Goal: Transaction & Acquisition: Purchase product/service

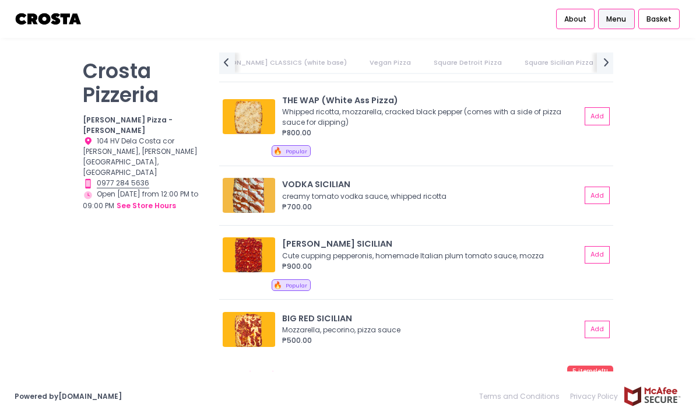
scroll to position [1460, 0]
click at [520, 250] on div "Cute cupping pepperonis, homemade Italian plum tomato sauce, mozza" at bounding box center [430, 255] width 296 height 10
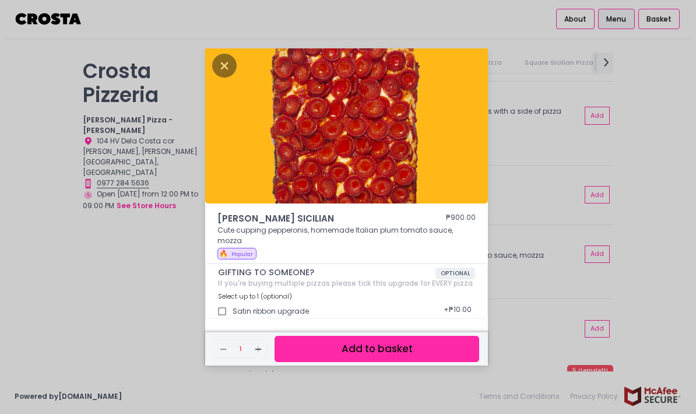
scroll to position [47, 0]
click at [163, 262] on div "[PERSON_NAME] SICILIAN ₱900.00 Cute cupping pepperonis, homemade Italian plum t…" at bounding box center [348, 207] width 696 height 414
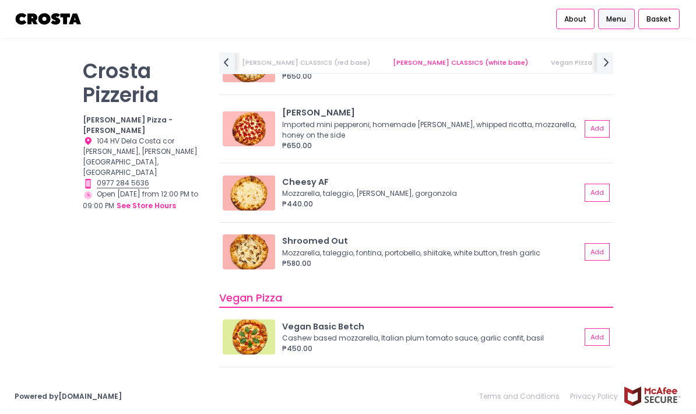
scroll to position [325, 0]
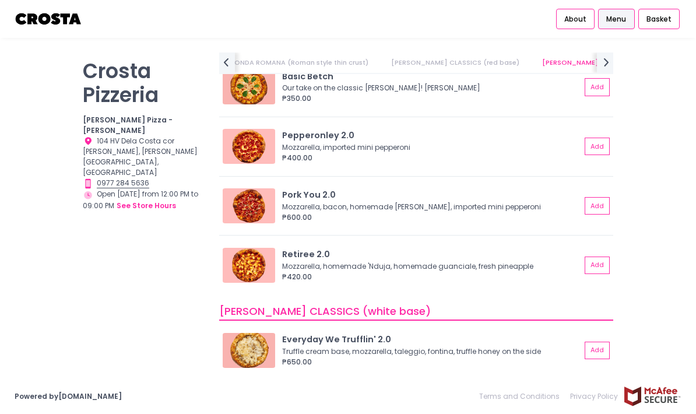
click at [258, 248] on img at bounding box center [249, 265] width 52 height 35
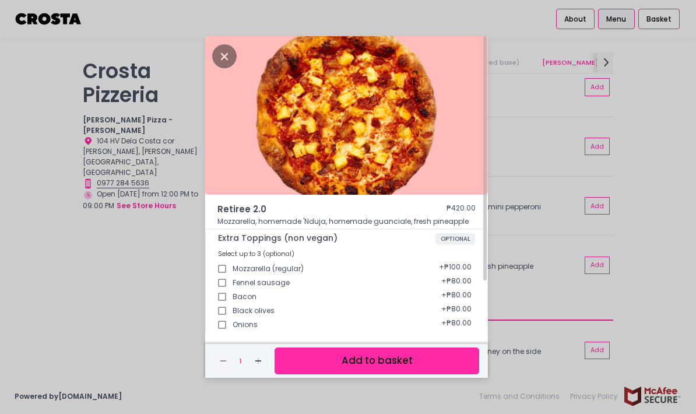
click at [230, 61] on icon "Close" at bounding box center [224, 56] width 24 height 24
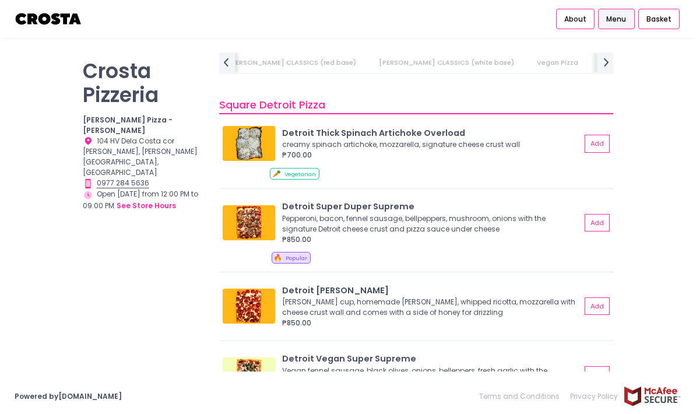
scroll to position [0, 391]
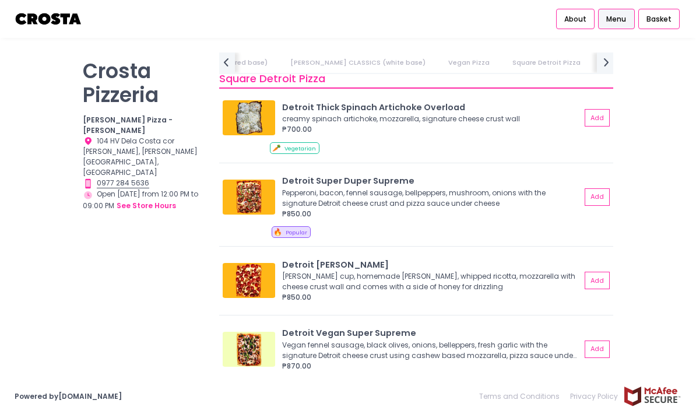
click at [250, 263] on img at bounding box center [249, 280] width 52 height 35
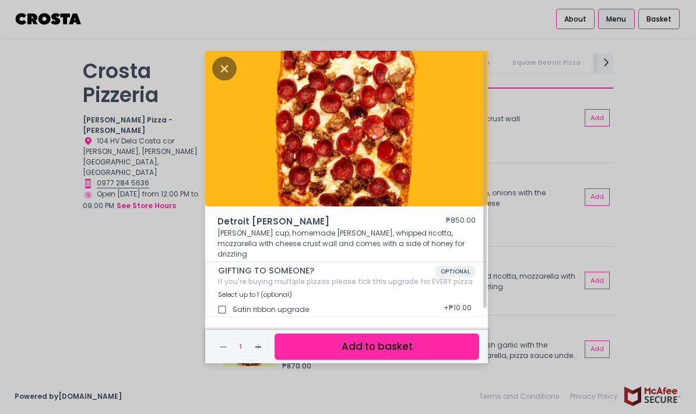
scroll to position [3, 0]
click at [153, 231] on div "Detroit [PERSON_NAME] ₱850.00 [PERSON_NAME] cup, homemade [PERSON_NAME], whippe…" at bounding box center [348, 207] width 696 height 414
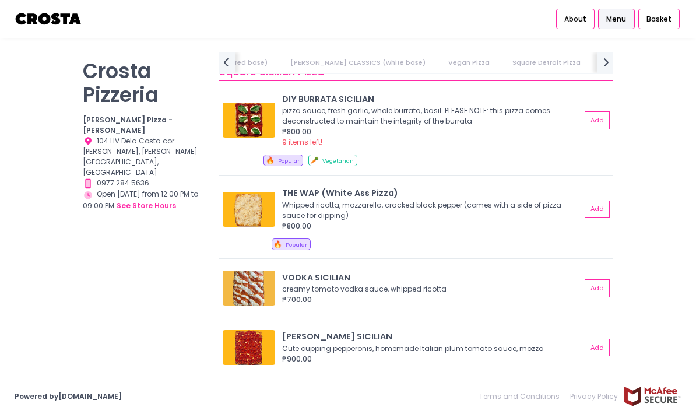
scroll to position [1370, 0]
click at [246, 330] on img at bounding box center [249, 347] width 52 height 35
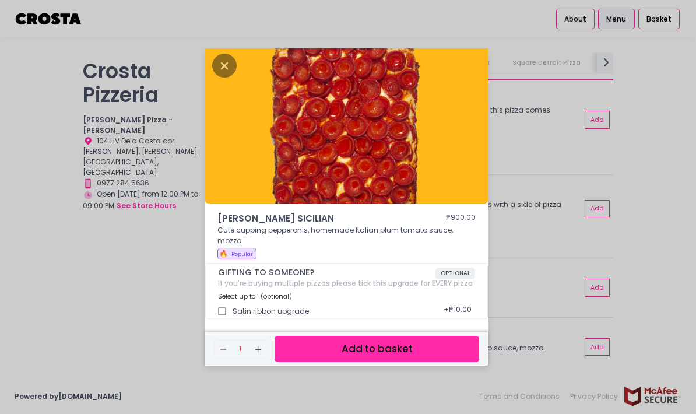
scroll to position [47, 0]
click at [221, 54] on icon "Close" at bounding box center [224, 66] width 24 height 24
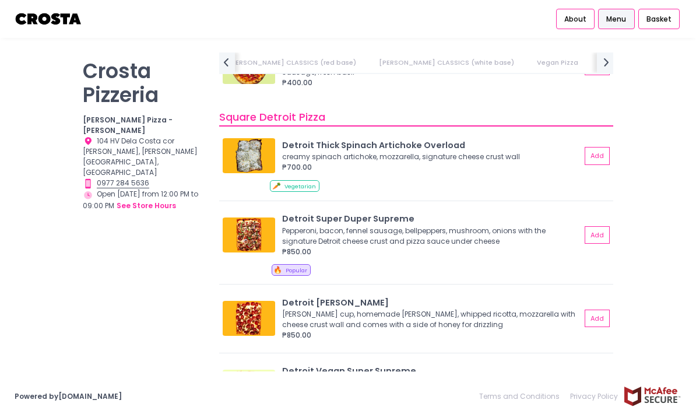
scroll to position [1008, 0]
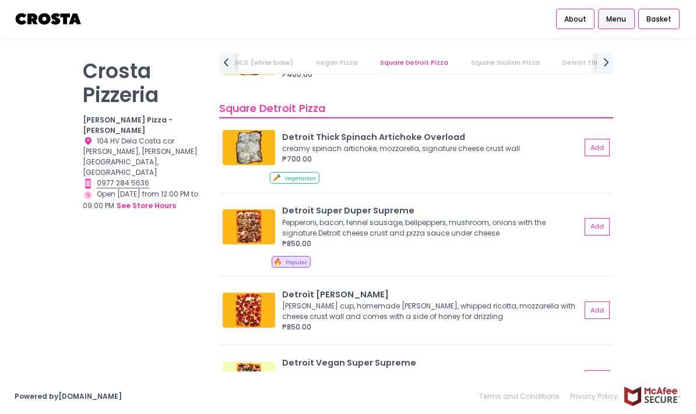
click at [593, 302] on button "Add" at bounding box center [597, 310] width 25 height 17
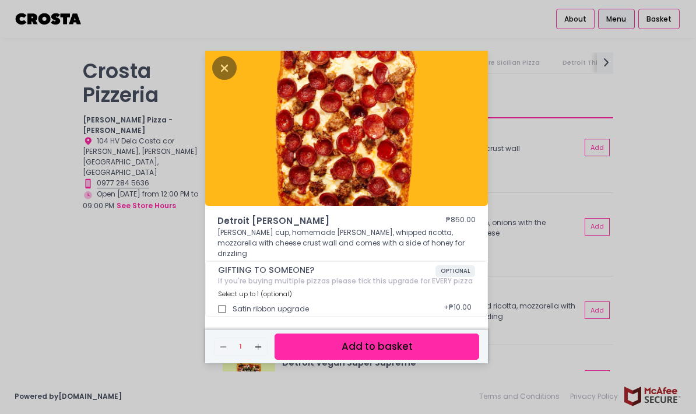
click at [450, 334] on button "Add to basket" at bounding box center [377, 347] width 205 height 26
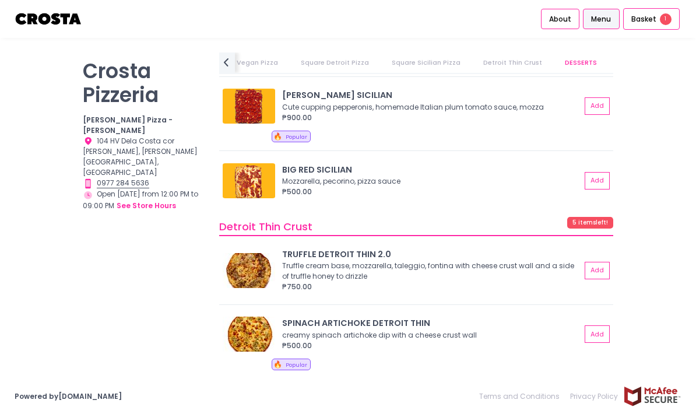
click at [254, 317] on img at bounding box center [249, 334] width 52 height 35
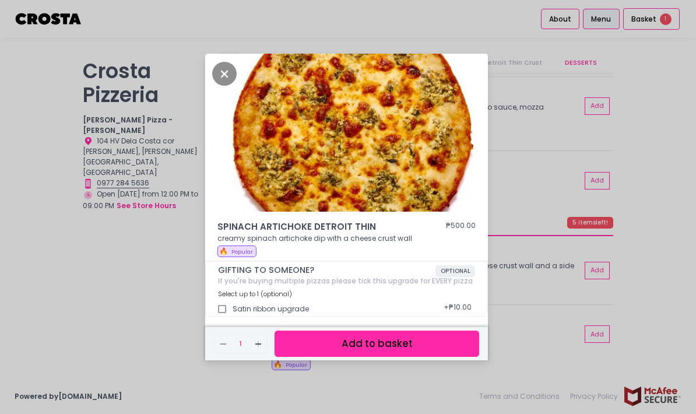
click at [153, 253] on div "SPINACH ARTICHOKE DETROIT THIN ₱500.00 creamy spinach artichoke dip with a chee…" at bounding box center [348, 207] width 696 height 414
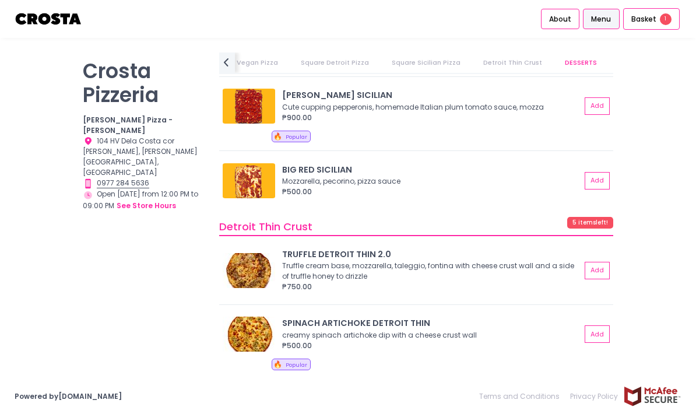
click at [154, 253] on div "[PERSON_NAME] Pizzeria [PERSON_NAME] Pizza - [PERSON_NAME] Location Created wit…" at bounding box center [144, 200] width 136 height 297
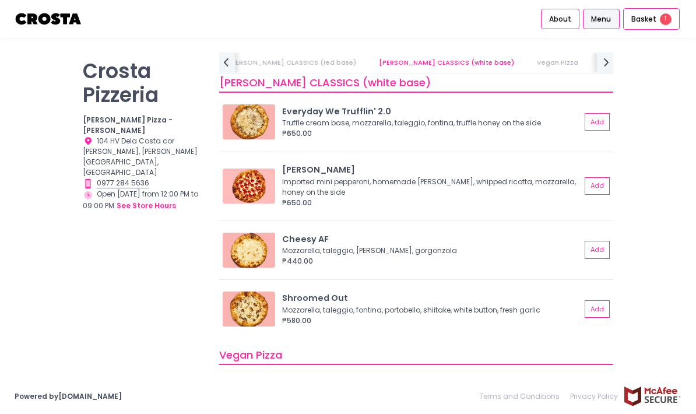
click at [250, 233] on img at bounding box center [249, 250] width 52 height 35
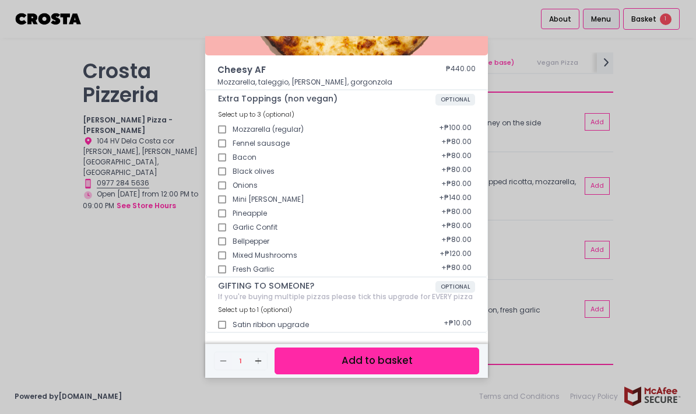
click at [171, 223] on div "Cheesy AF ₱440.00 Mozzarella, taleggio, [PERSON_NAME], gorgonzola Extra Topping…" at bounding box center [348, 207] width 696 height 414
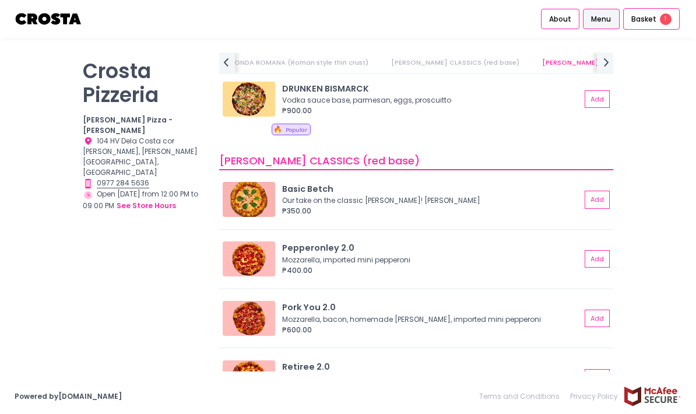
scroll to position [140, 0]
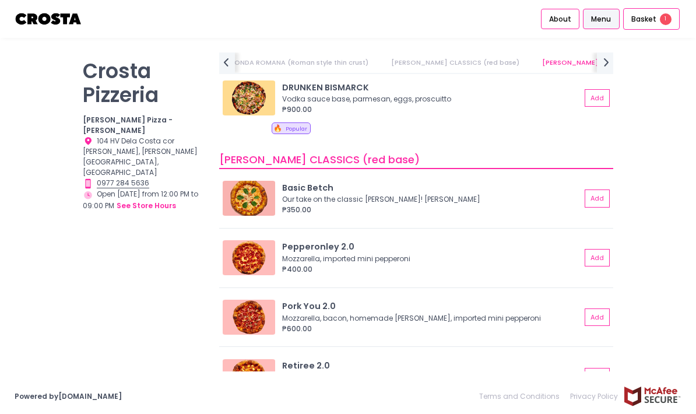
click at [600, 190] on button "Add" at bounding box center [597, 198] width 25 height 17
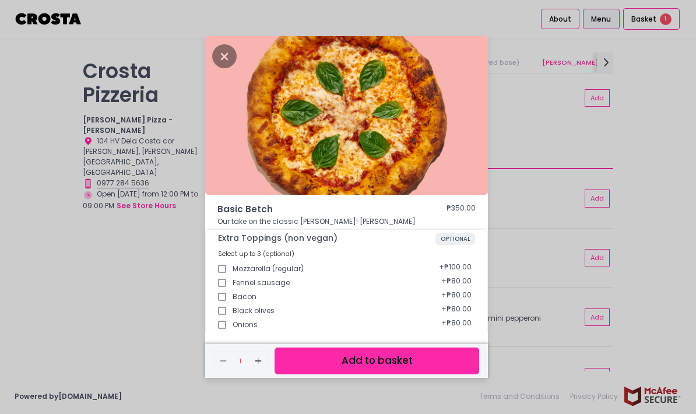
click at [458, 374] on button "Add to basket" at bounding box center [377, 361] width 205 height 26
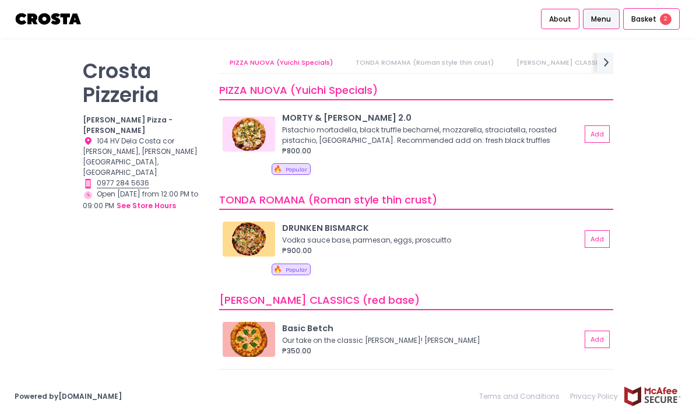
scroll to position [3, 0]
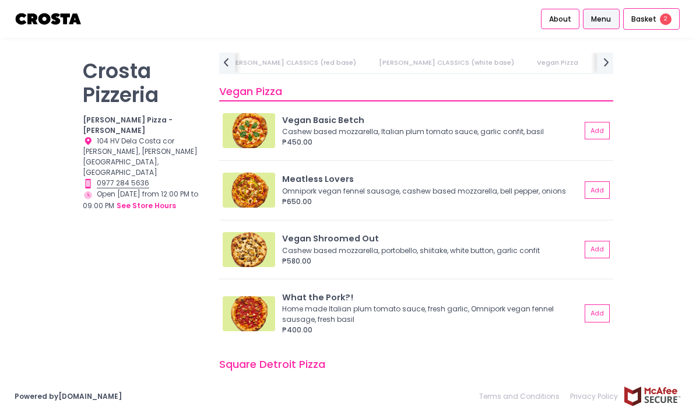
click at [247, 296] on img at bounding box center [249, 313] width 52 height 35
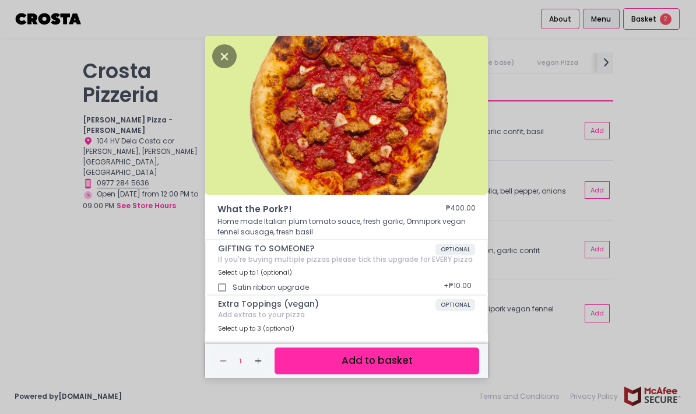
click at [150, 248] on div "What the Pork?! ₱400.00 Home made Italian plum tomato sauce, fresh garlic, Omni…" at bounding box center [348, 207] width 696 height 414
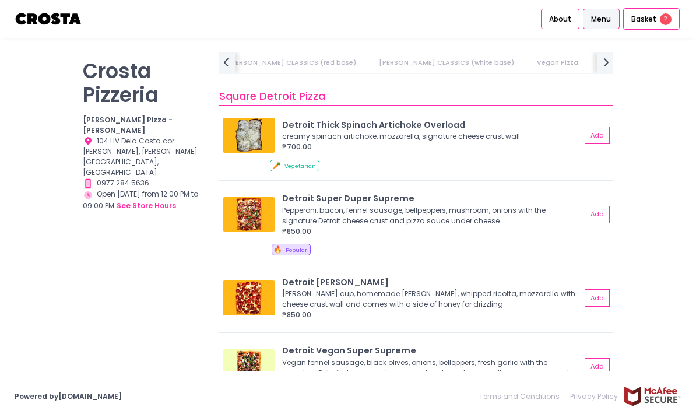
scroll to position [1029, 0]
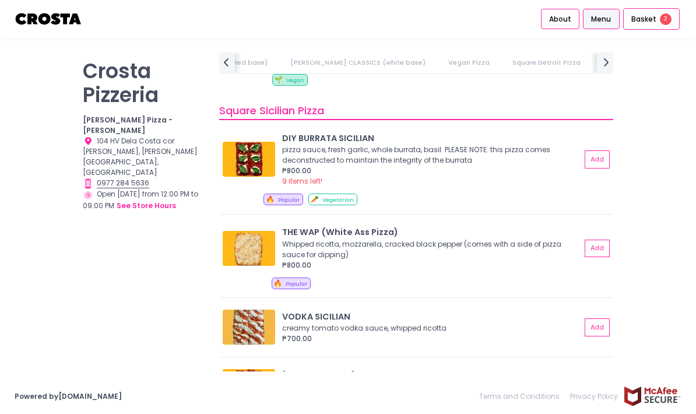
click at [254, 142] on img at bounding box center [249, 159] width 52 height 35
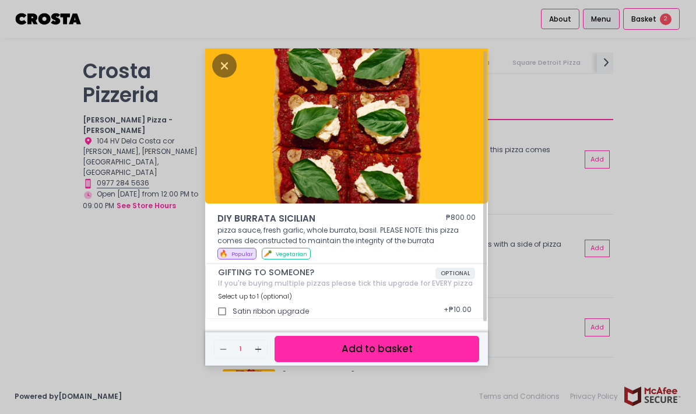
click at [180, 231] on div "DIY BURRATA SICILIAN ₱800.00 pizza sauce, fresh garlic, whole burrata, basil. P…" at bounding box center [348, 207] width 696 height 414
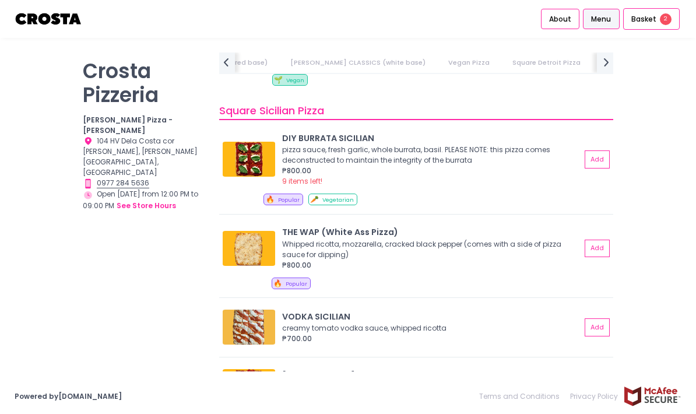
click at [180, 231] on div "[PERSON_NAME] Pizzeria [PERSON_NAME] Pizza - [PERSON_NAME] Location Created wit…" at bounding box center [144, 200] width 136 height 297
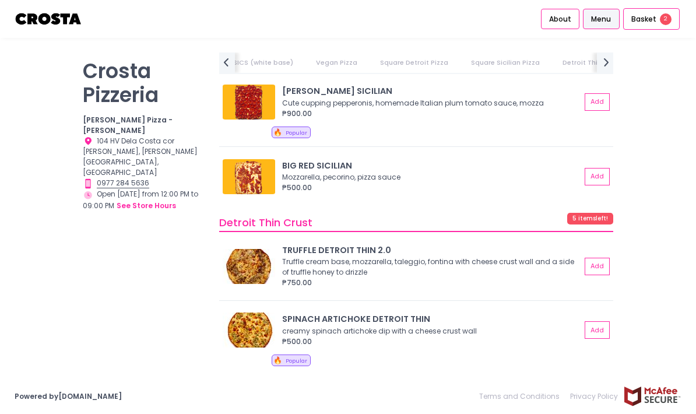
click at [260, 159] on img at bounding box center [249, 176] width 52 height 35
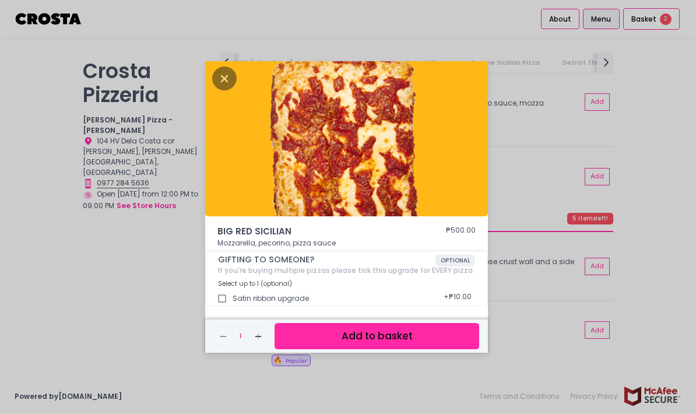
click at [173, 224] on div "BIG RED SICILIAN ₱500.00 Mozzarella, pecorino, pizza sauce GIFTING TO SOMEONE? …" at bounding box center [348, 207] width 696 height 414
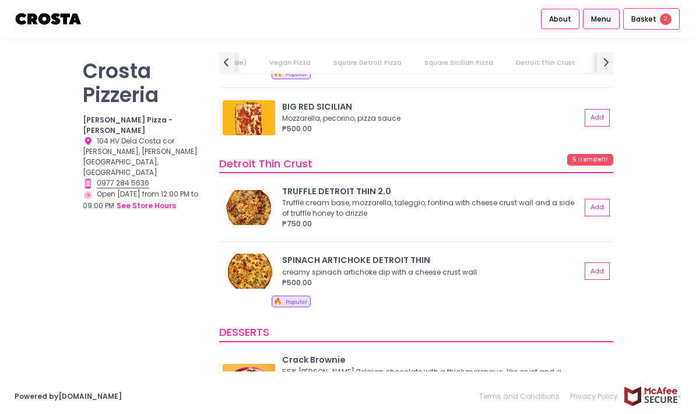
scroll to position [1670, 0]
click at [258, 254] on img at bounding box center [249, 271] width 52 height 35
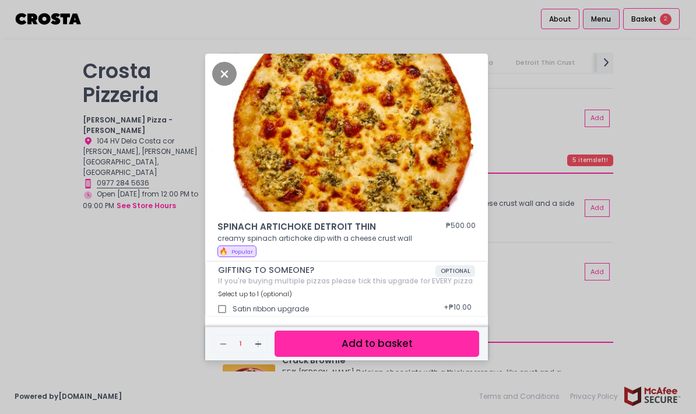
scroll to position [3, 0]
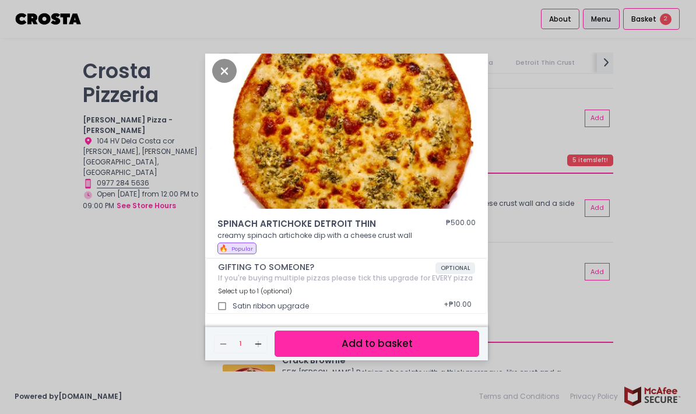
click at [166, 214] on div "SPINACH ARTICHOKE DETROIT THIN ₱500.00 creamy spinach artichoke dip with a chee…" at bounding box center [348, 207] width 696 height 414
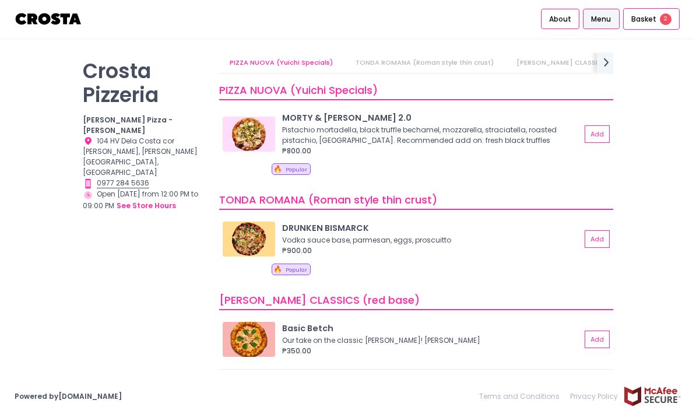
scroll to position [-2, 0]
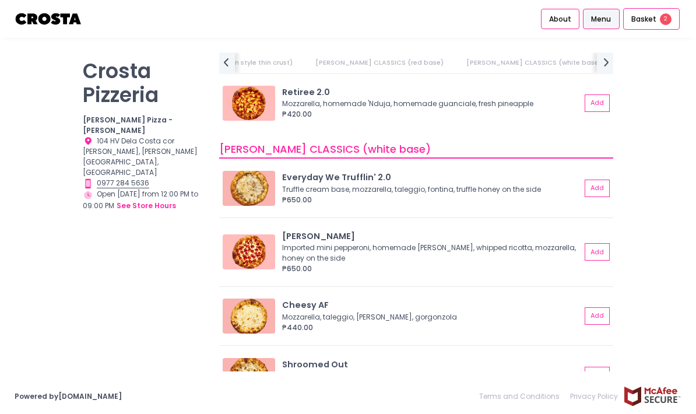
click at [267, 171] on img at bounding box center [249, 188] width 52 height 35
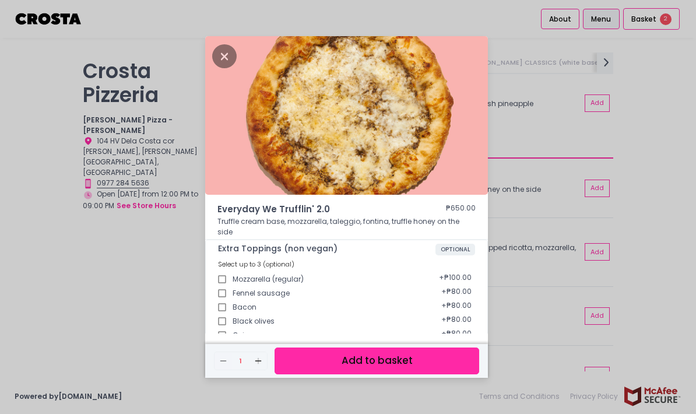
click at [172, 190] on div "Everyday We Trufflin' 2.0 ₱650.00 Truffle cream base, mozzarella, taleggio, fon…" at bounding box center [348, 207] width 696 height 414
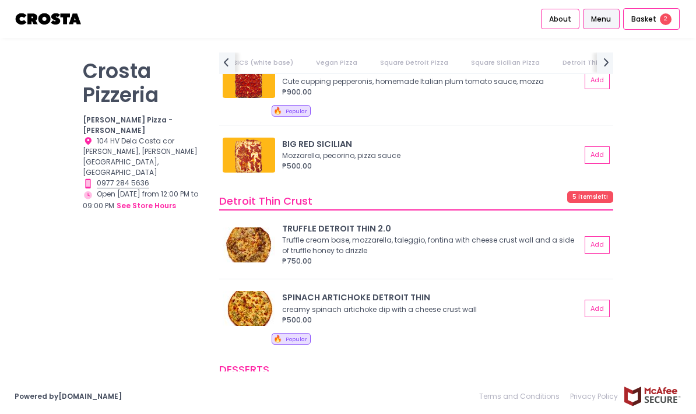
click at [595, 300] on button "Add" at bounding box center [597, 308] width 25 height 17
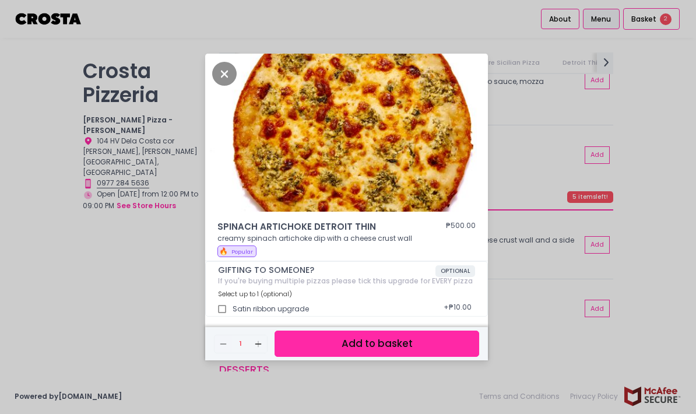
click at [460, 357] on button "Add to basket" at bounding box center [377, 344] width 205 height 26
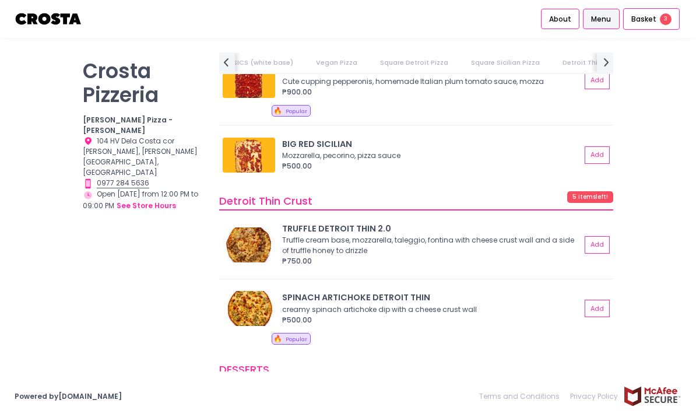
click at [655, 22] on span "Basket" at bounding box center [644, 19] width 25 height 12
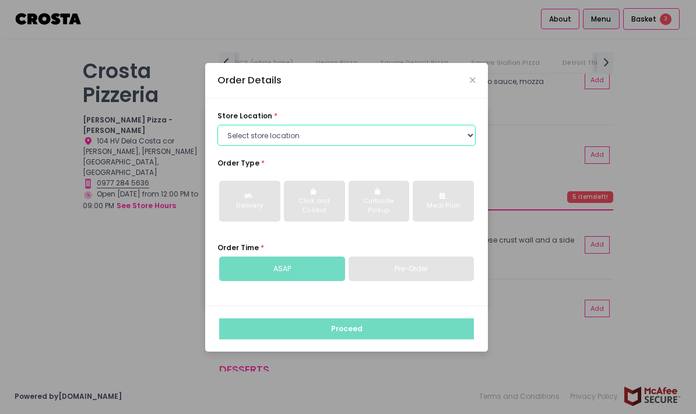
click at [458, 146] on select "Select store location [PERSON_NAME] Pizza - [PERSON_NAME] Pizza - [GEOGRAPHIC_D…" at bounding box center [347, 135] width 258 height 21
select select "5fabb2e53664a8677beaeb89"
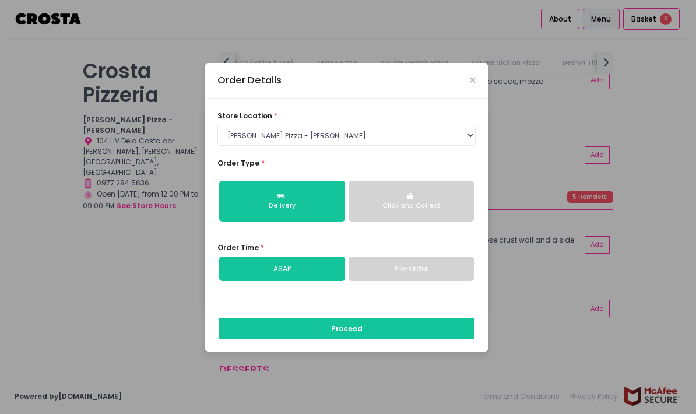
click at [254, 211] on div "Delivery" at bounding box center [282, 205] width 111 height 9
click at [239, 257] on link "ASAP" at bounding box center [282, 269] width 126 height 24
click at [441, 318] on button "Proceed" at bounding box center [346, 328] width 255 height 21
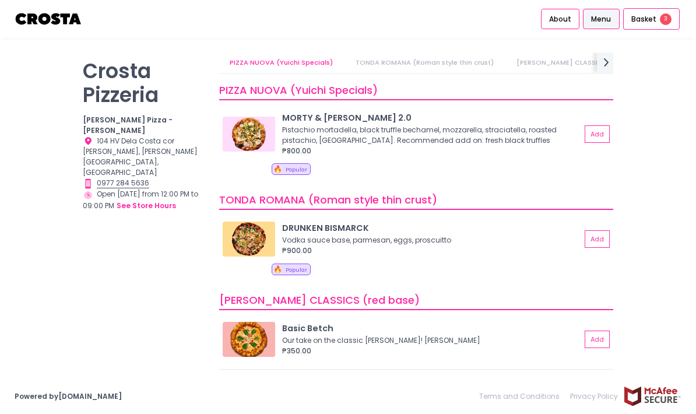
click at [646, 22] on span "Basket" at bounding box center [644, 19] width 25 height 12
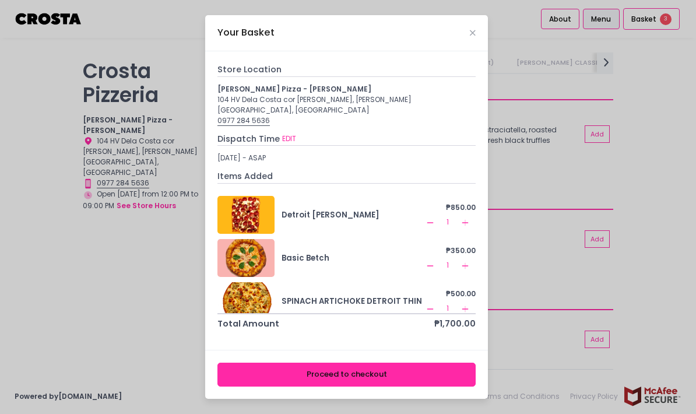
scroll to position [47, 0]
click at [237, 363] on button "Proceed to checkout" at bounding box center [347, 375] width 258 height 24
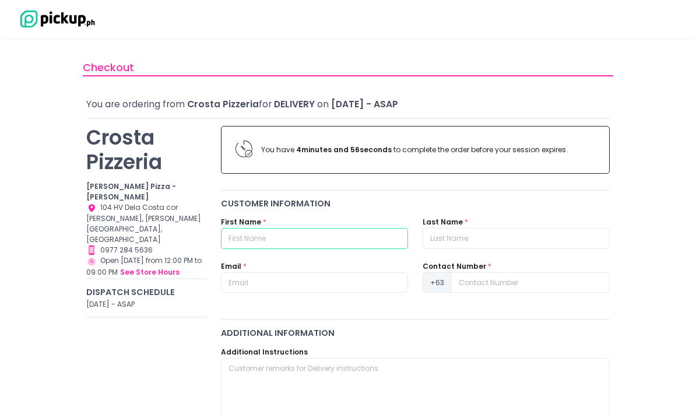
click at [378, 241] on input "text" at bounding box center [314, 238] width 187 height 21
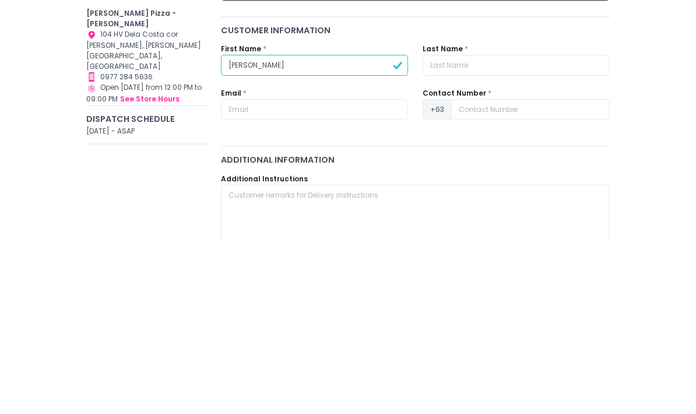
type input "[PERSON_NAME]"
click at [497, 228] on input "text" at bounding box center [516, 238] width 187 height 21
type input "[PERSON_NAME]"
click at [239, 272] on input "text" at bounding box center [314, 282] width 187 height 21
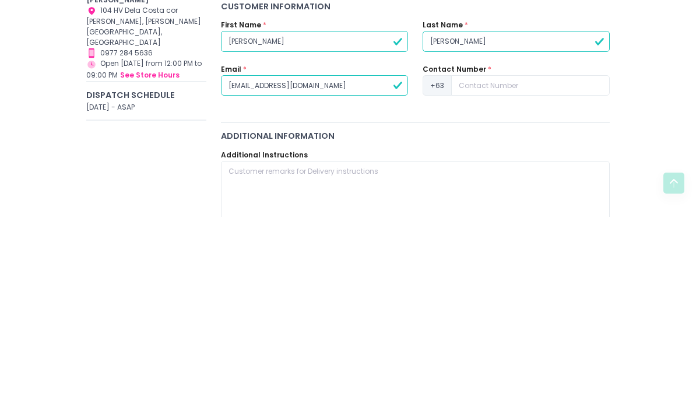
type input "[EMAIL_ADDRESS][DOMAIN_NAME]"
click at [569, 272] on input at bounding box center [530, 282] width 159 height 21
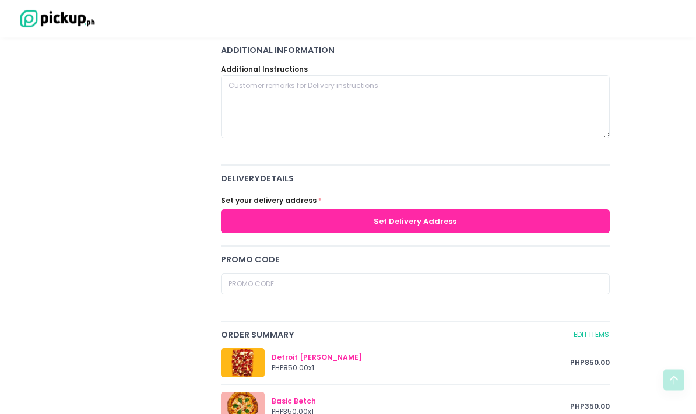
scroll to position [281, 0]
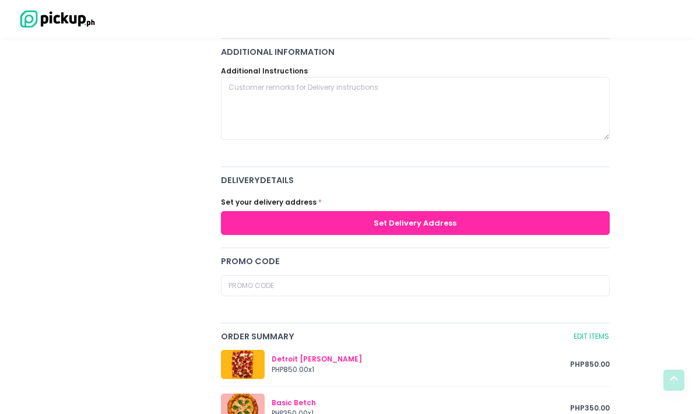
type input "9275975545"
click at [125, 170] on div "[PERSON_NAME] Pizzeria [PERSON_NAME] Pizza - [PERSON_NAME] Location Created wit…" at bounding box center [146, 293] width 135 height 911
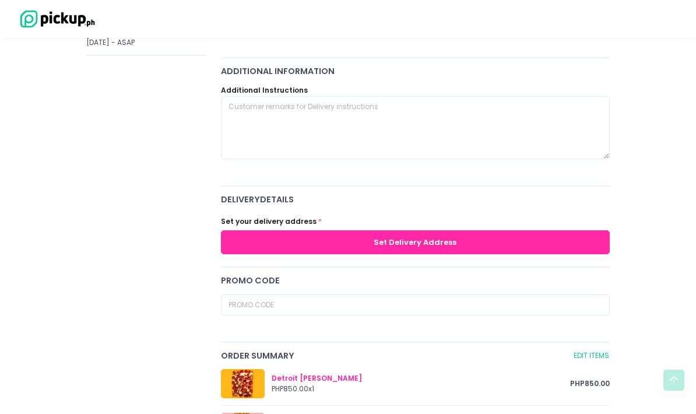
scroll to position [287, 0]
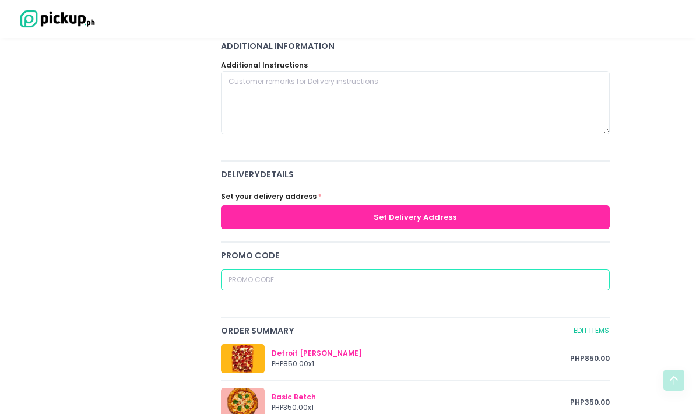
click at [575, 274] on input "text" at bounding box center [415, 279] width 389 height 21
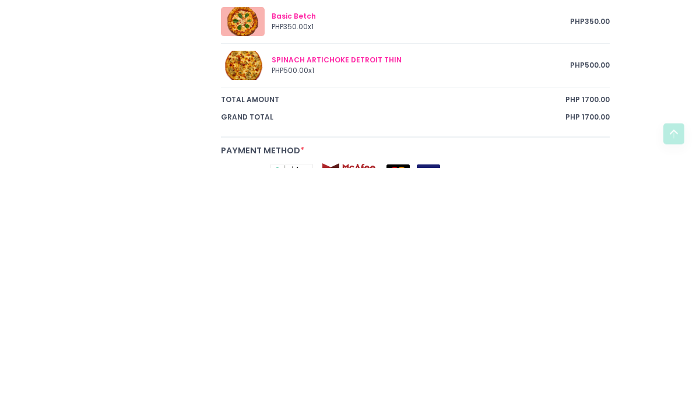
scroll to position [630, 0]
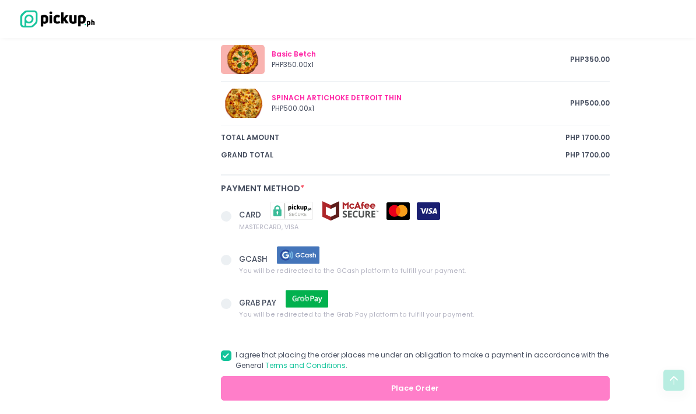
click at [229, 258] on span at bounding box center [226, 260] width 10 height 10
click at [236, 258] on input "GCASH You will be redirected to the GCash platform to fulfill your payment." at bounding box center [240, 258] width 8 height 8
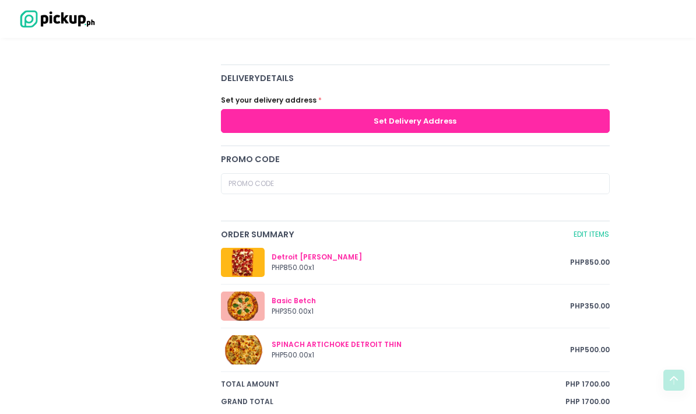
scroll to position [379, 0]
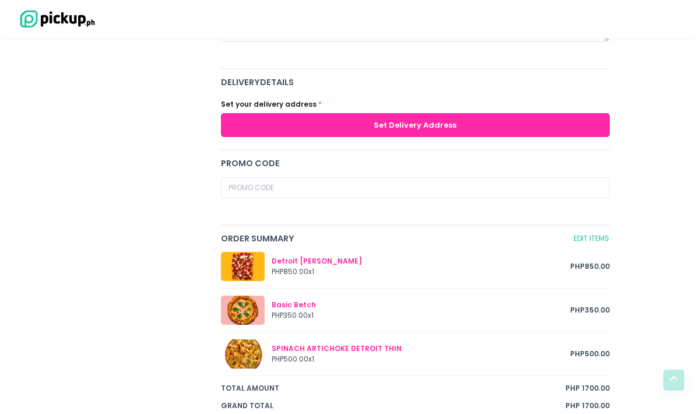
click at [561, 122] on button "Set Delivery Address" at bounding box center [415, 125] width 389 height 24
radio input "true"
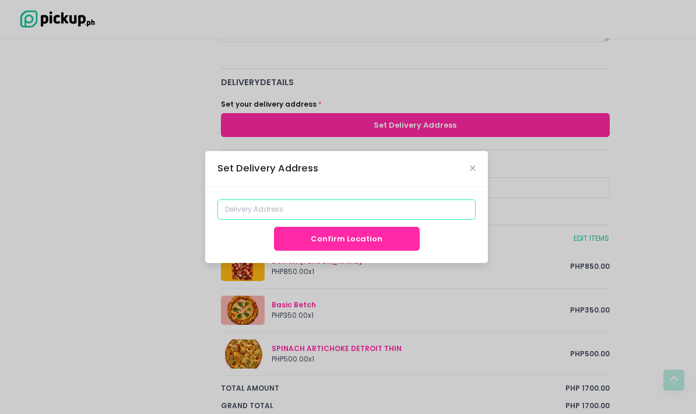
click at [414, 220] on input at bounding box center [347, 209] width 258 height 21
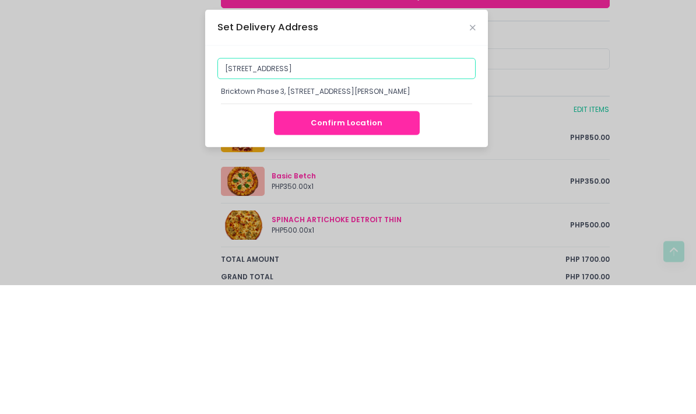
scroll to position [47, 0]
click at [234, 187] on input "[STREET_ADDRESS]" at bounding box center [347, 197] width 258 height 21
click at [372, 187] on input "[STREET_ADDRESS]" at bounding box center [347, 197] width 258 height 21
click at [419, 187] on input "[STREET_ADDRESS]" at bounding box center [347, 197] width 258 height 21
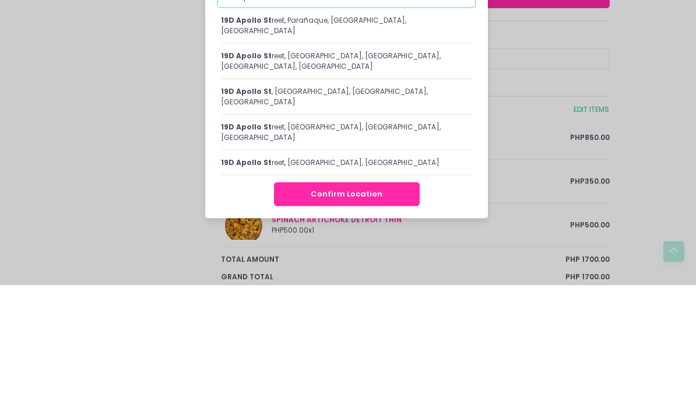
scroll to position [22, 0]
click at [420, 143] on div "19D apollo st reet, [GEOGRAPHIC_DATA], [GEOGRAPHIC_DATA], [GEOGRAPHIC_DATA]" at bounding box center [346, 153] width 251 height 21
type input "[STREET_ADDRESS]"
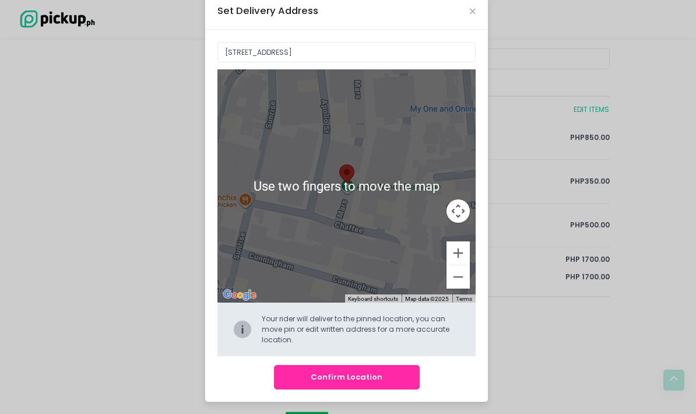
scroll to position [15, 0]
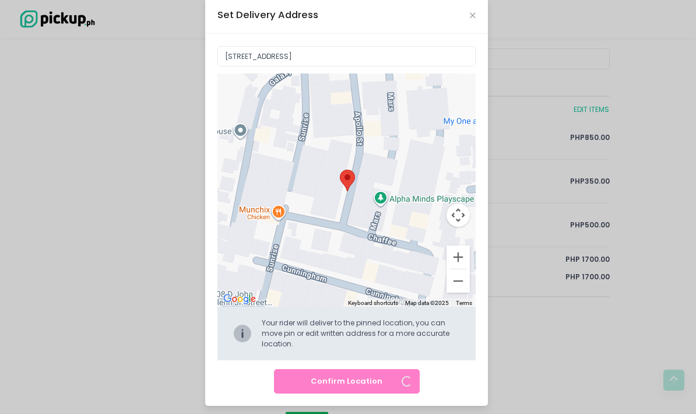
radio input "true"
type input "[STREET_ADDRESS]"
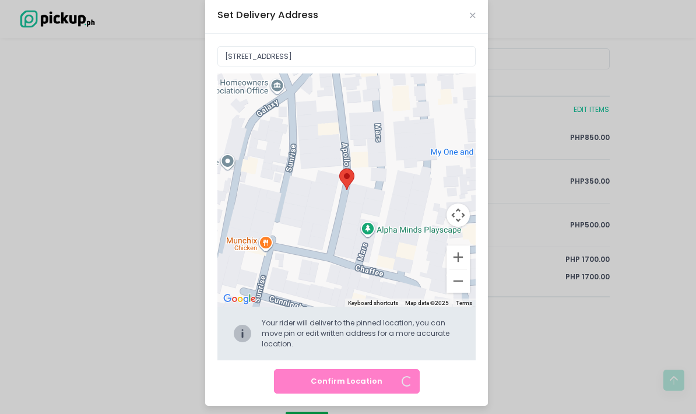
radio input "true"
type input "[STREET_ADDRESS]"
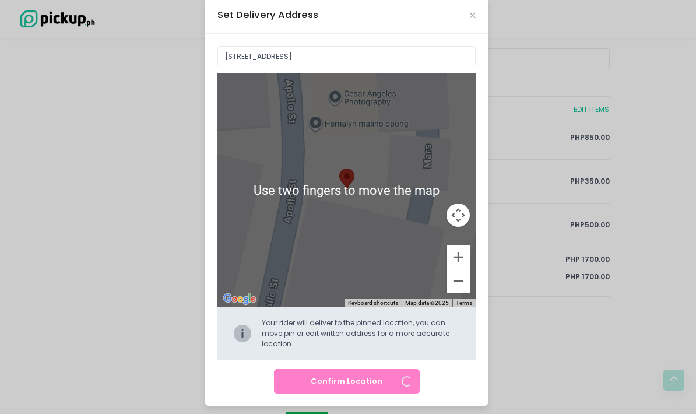
radio input "true"
type input "[STREET_ADDRESS]"
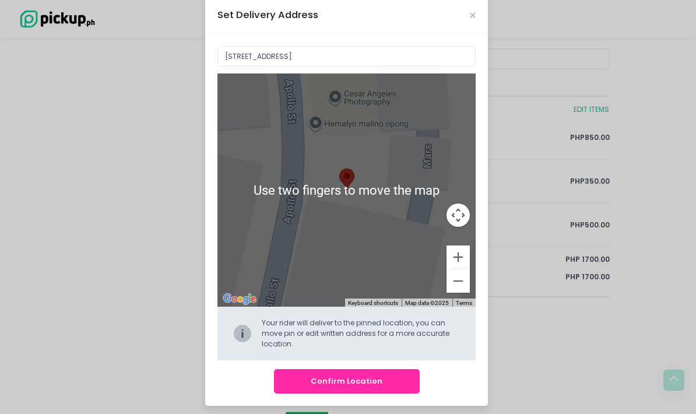
scroll to position [18, 0]
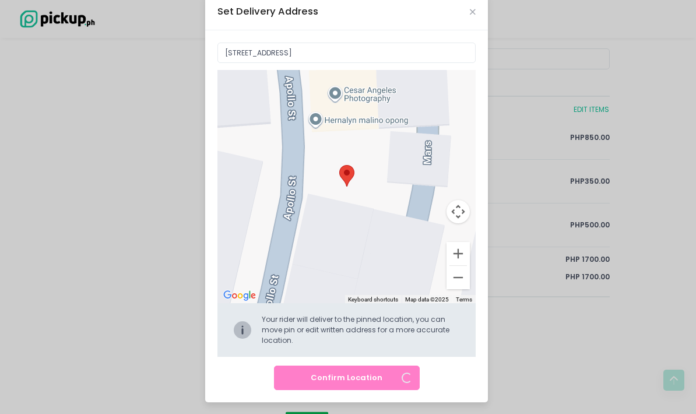
radio input "true"
type input "20 [GEOGRAPHIC_DATA], [GEOGRAPHIC_DATA], [GEOGRAPHIC_DATA], [GEOGRAPHIC_DATA]"
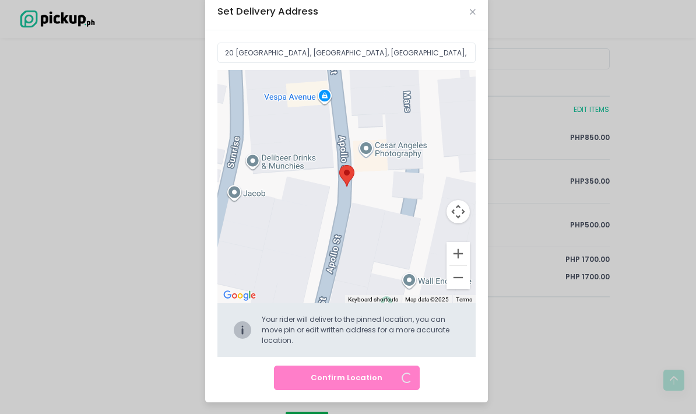
radio input "true"
type input "[STREET_ADDRESS]"
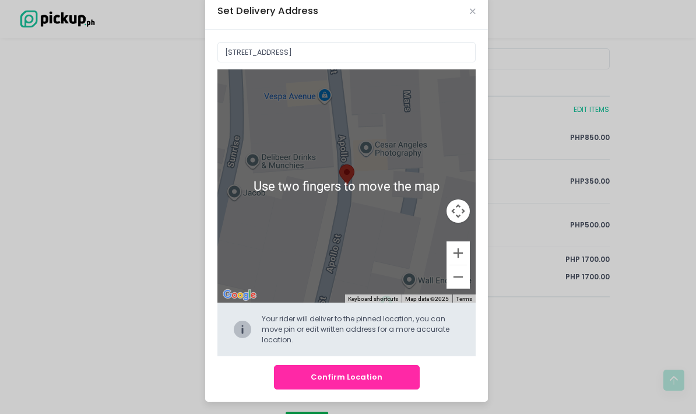
scroll to position [23, 0]
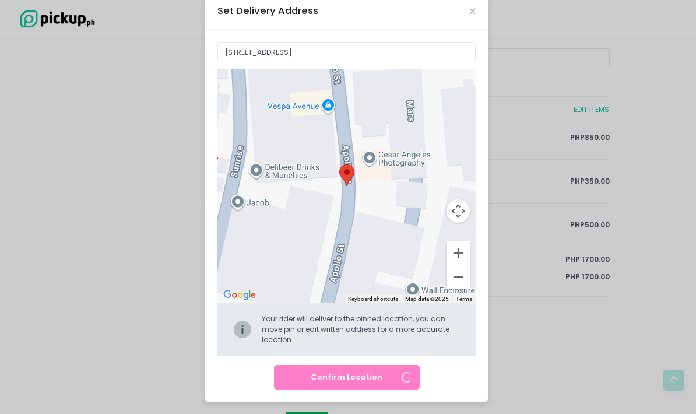
radio input "true"
type input "[STREET_ADDRESS]"
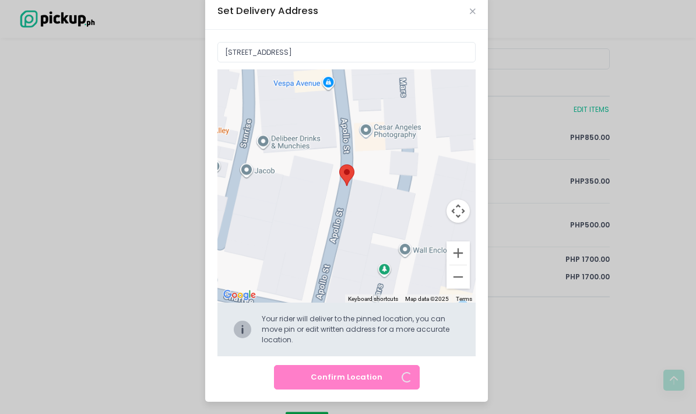
radio input "true"
type input "[STREET_ADDRESS]"
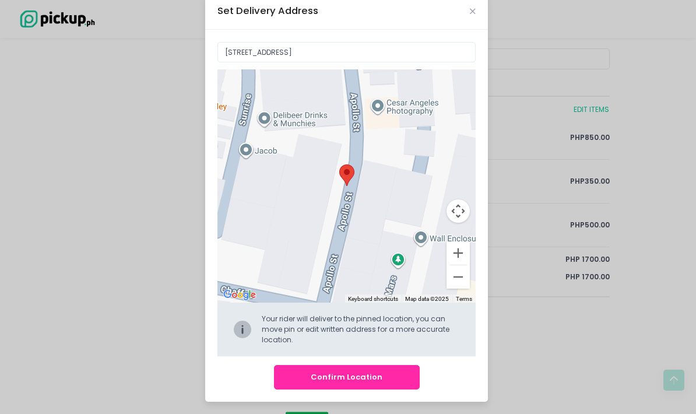
radio input "true"
type input "[STREET_ADDRESS]"
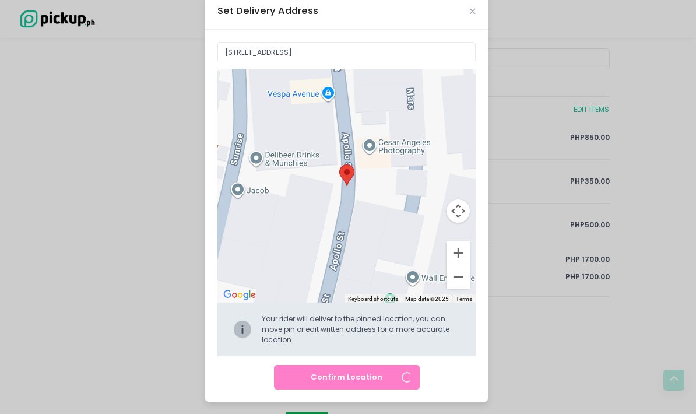
radio input "true"
type input "[STREET_ADDRESS]"
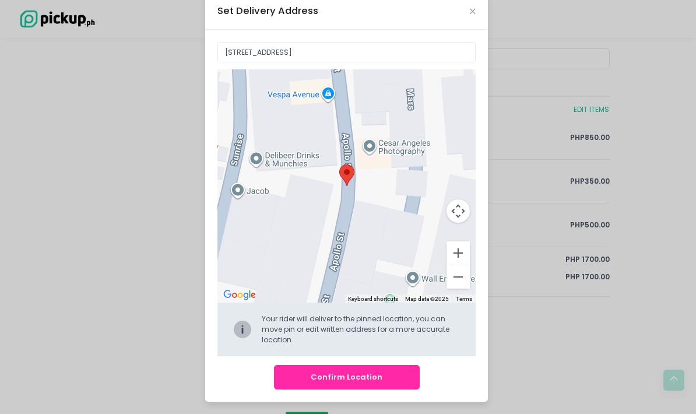
click at [379, 387] on button "Confirm Location" at bounding box center [347, 377] width 146 height 24
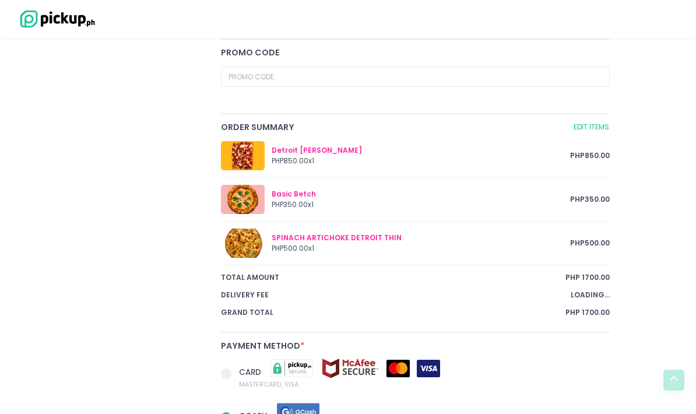
radio input "true"
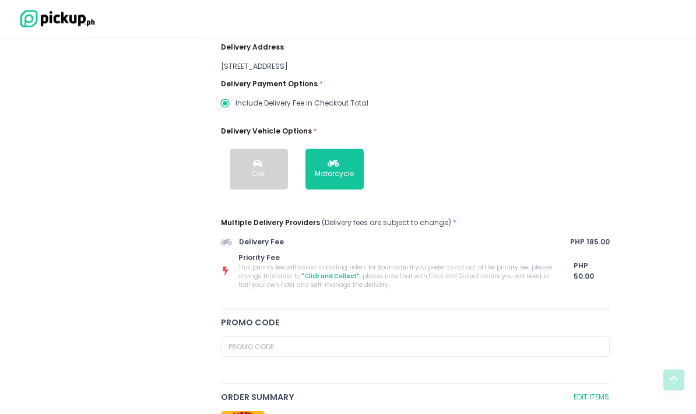
scroll to position [280, 0]
click at [599, 271] on span "PHP 50.00" at bounding box center [592, 271] width 36 height 21
click at [308, 275] on span ""Click and Collect"" at bounding box center [329, 276] width 59 height 9
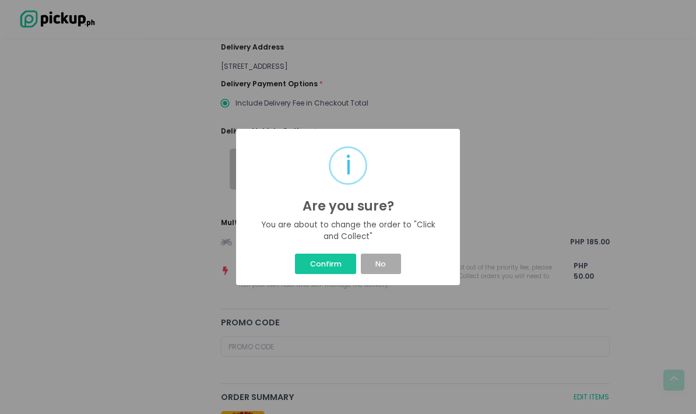
click at [307, 274] on button "Confirm" at bounding box center [325, 264] width 61 height 20
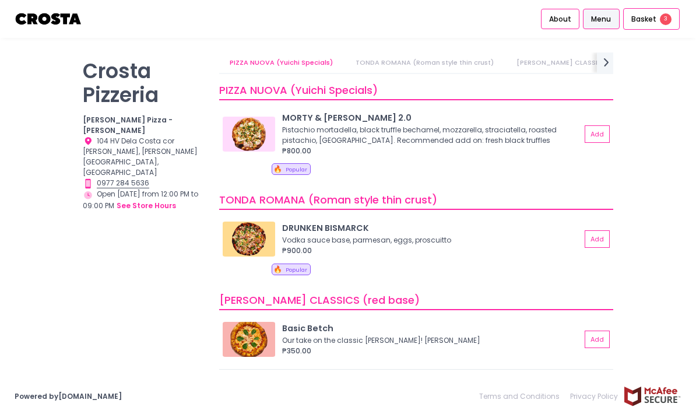
scroll to position [3, 0]
click at [664, 16] on span "3" at bounding box center [666, 19] width 12 height 12
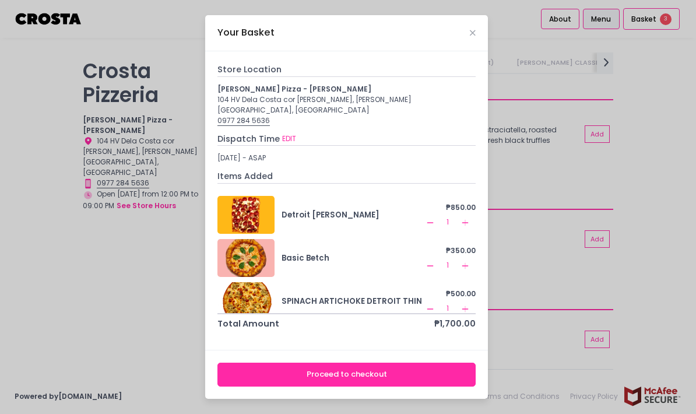
click at [437, 387] on button "Proceed to checkout" at bounding box center [347, 375] width 258 height 24
click at [452, 387] on button "Proceed to checkout" at bounding box center [347, 375] width 258 height 24
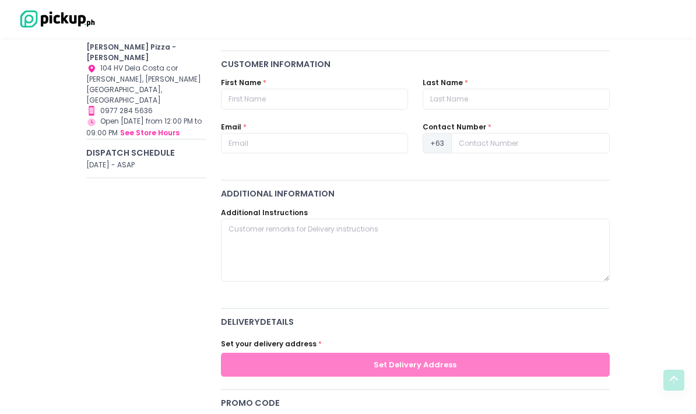
scroll to position [97, 0]
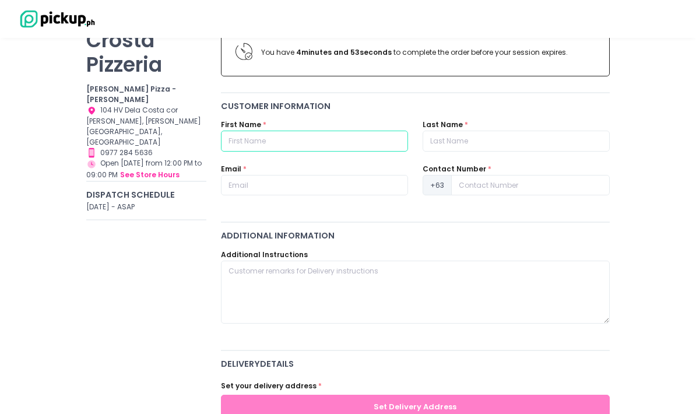
click at [366, 148] on input "text" at bounding box center [314, 141] width 187 height 21
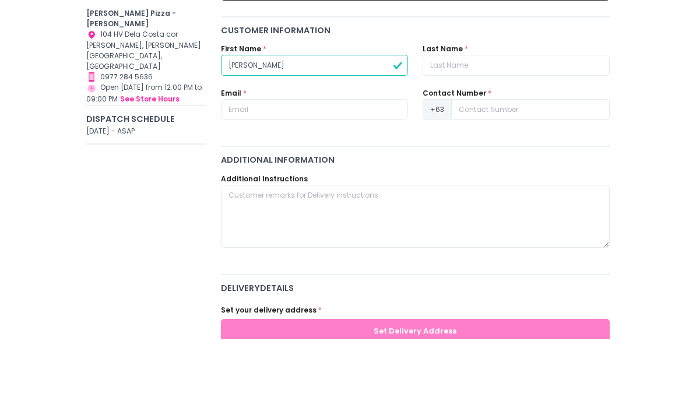
type input "Jason"
click at [502, 131] on input "text" at bounding box center [516, 141] width 187 height 21
type input "Jariel"
click at [360, 175] on input "text" at bounding box center [314, 185] width 187 height 21
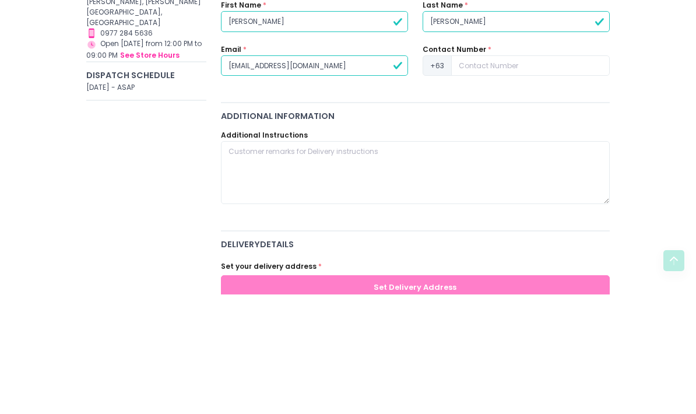
type input "jason_jariel08@yahoo.com"
click at [542, 175] on input at bounding box center [530, 185] width 159 height 21
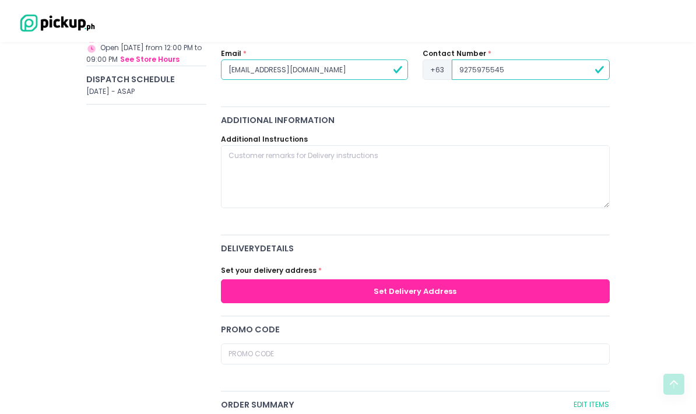
scroll to position [213, 0]
type input "9275975545"
click at [480, 286] on button "Set Delivery Address" at bounding box center [415, 291] width 389 height 24
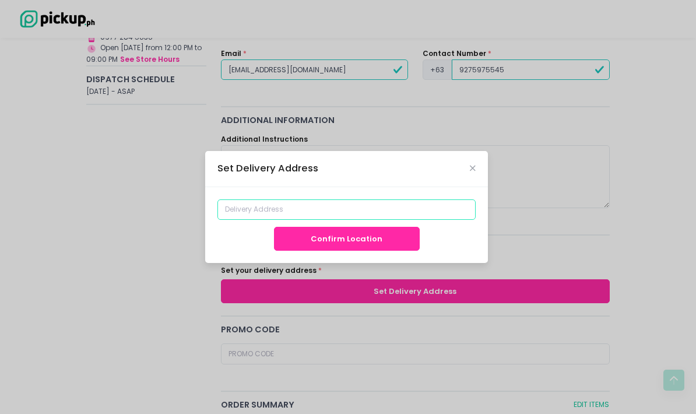
click at [401, 220] on input at bounding box center [347, 209] width 258 height 21
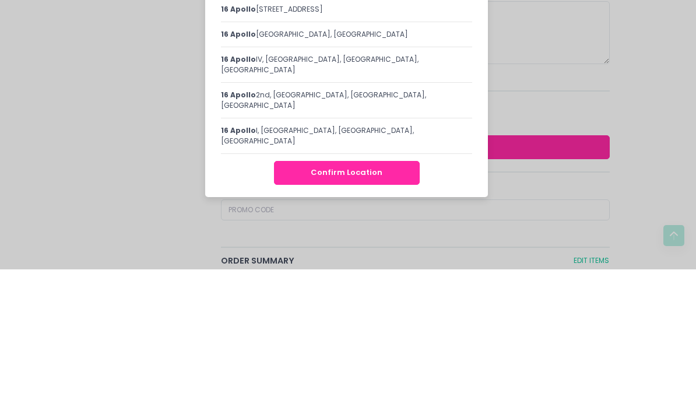
click at [403, 174] on div "16 apollo Street, Parañaque, Metro Manila, Philippines" at bounding box center [346, 179] width 251 height 10
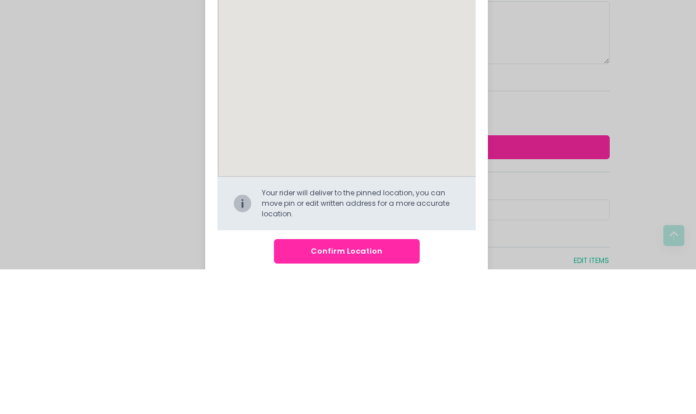
scroll to position [358, 0]
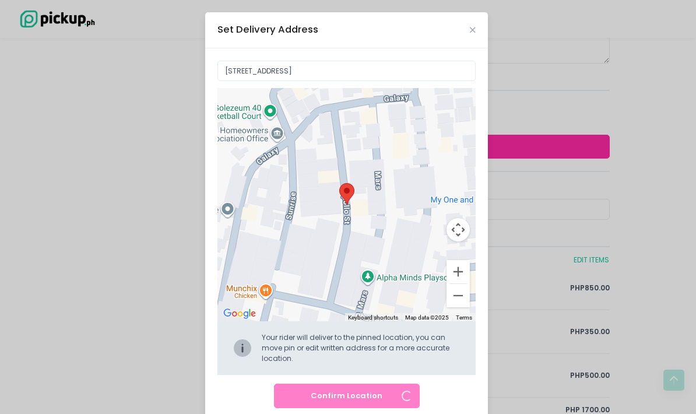
type input "[STREET_ADDRESS]"
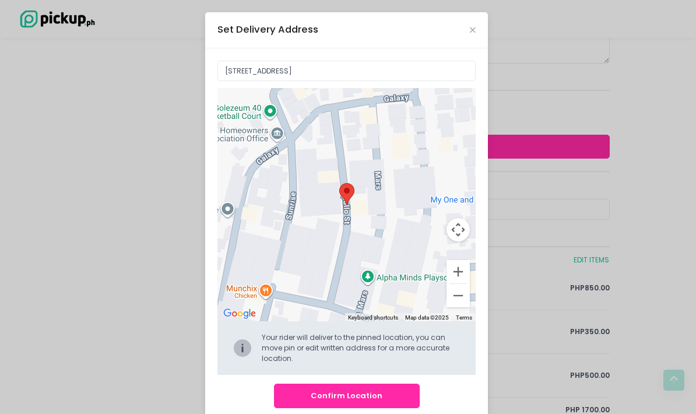
click at [387, 408] on button "Confirm Location" at bounding box center [347, 396] width 146 height 24
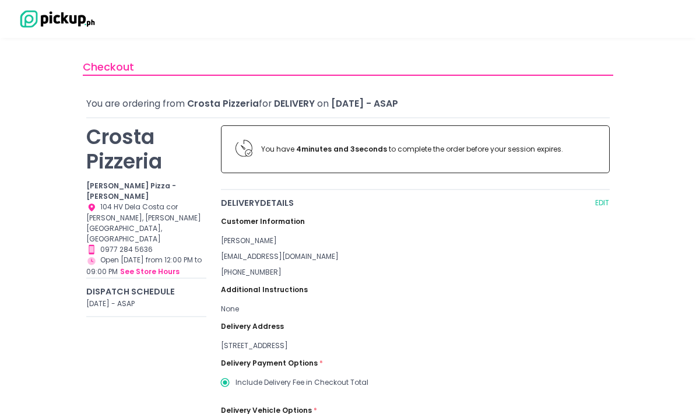
scroll to position [0, 0]
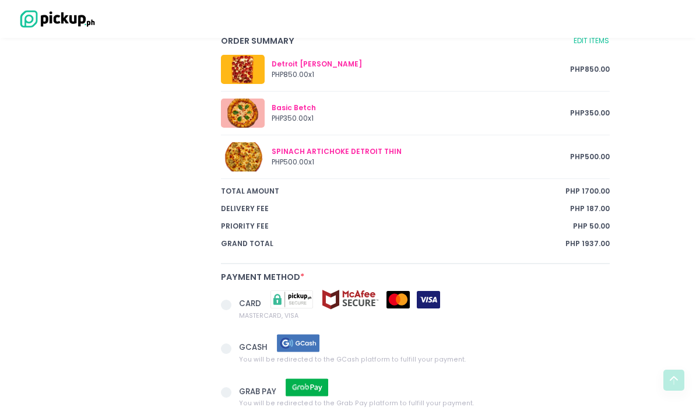
click at [234, 352] on span at bounding box center [230, 349] width 18 height 15
click at [236, 351] on input "GCASH You will be redirected to the GCash platform to fulfill your payment." at bounding box center [240, 347] width 8 height 8
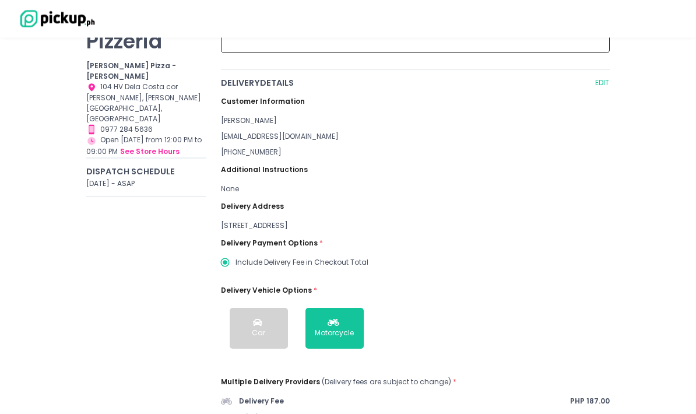
scroll to position [123, 0]
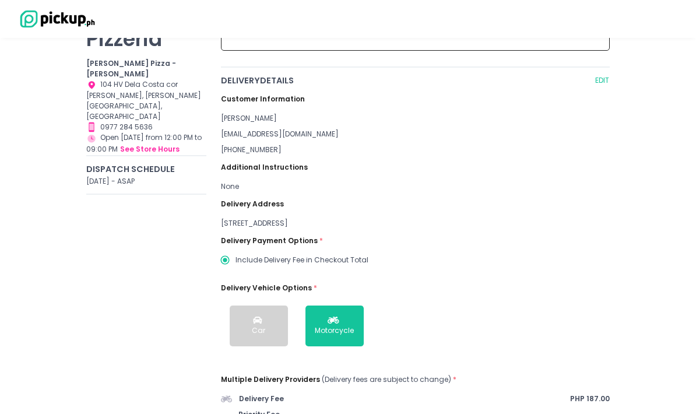
click at [241, 181] on div "None" at bounding box center [415, 186] width 389 height 10
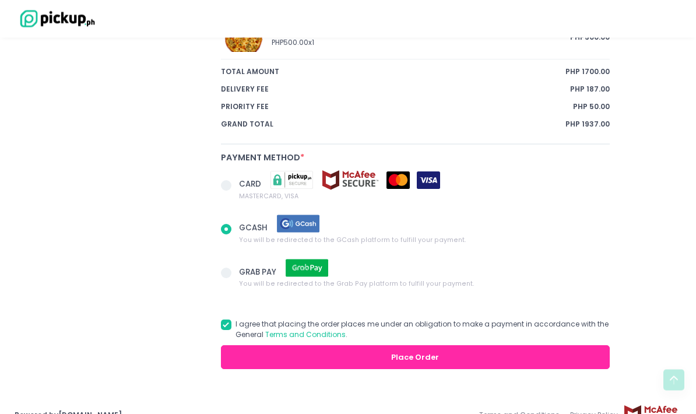
scroll to position [756, 0]
click at [566, 358] on button "Place Order" at bounding box center [415, 357] width 389 height 24
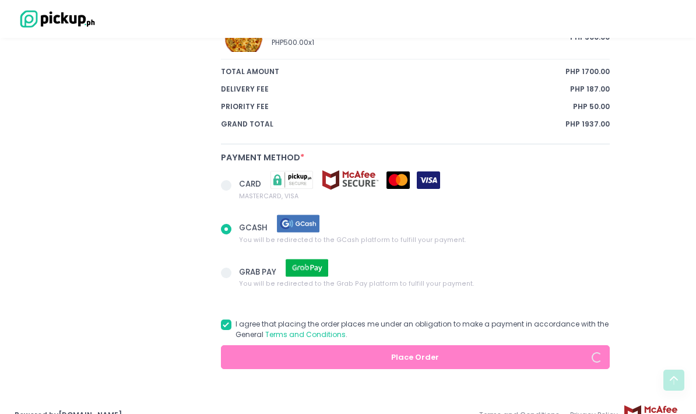
radio input "true"
